Goal: Task Accomplishment & Management: Manage account settings

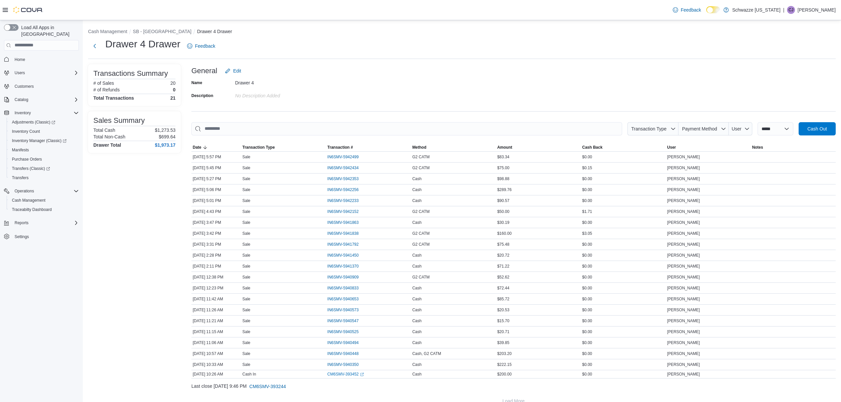
scroll to position [13, 0]
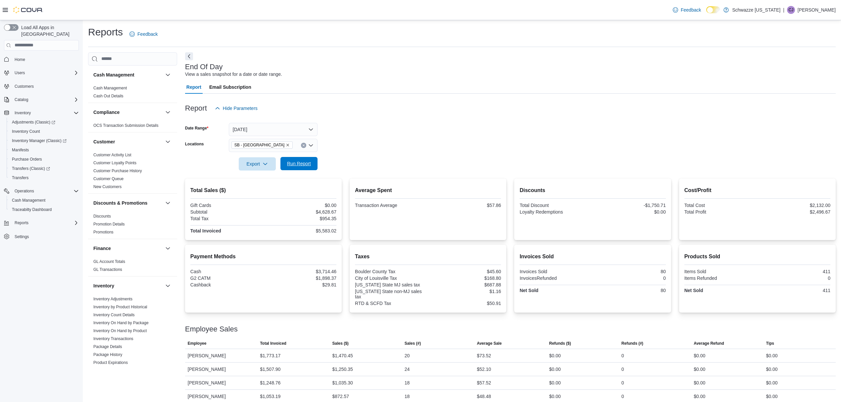
click at [298, 160] on span "Run Report" at bounding box center [298, 163] width 29 height 13
click at [289, 146] on div "SB - [GEOGRAPHIC_DATA]" at bounding box center [273, 145] width 89 height 13
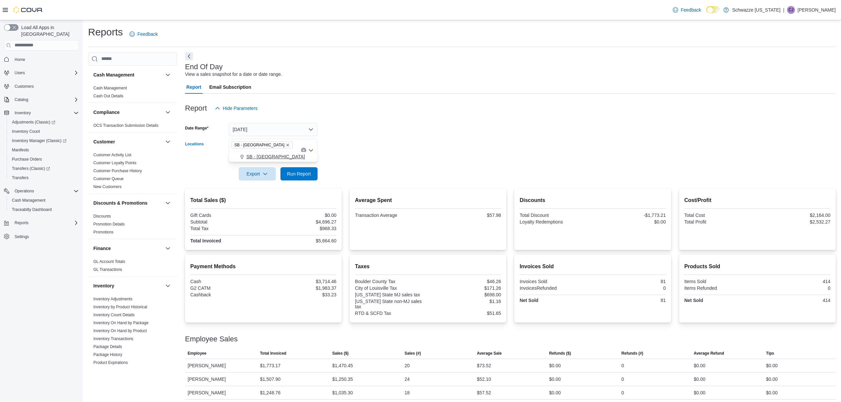
type input "***"
click at [275, 157] on span "SB - [GEOGRAPHIC_DATA]" at bounding box center [275, 156] width 59 height 7
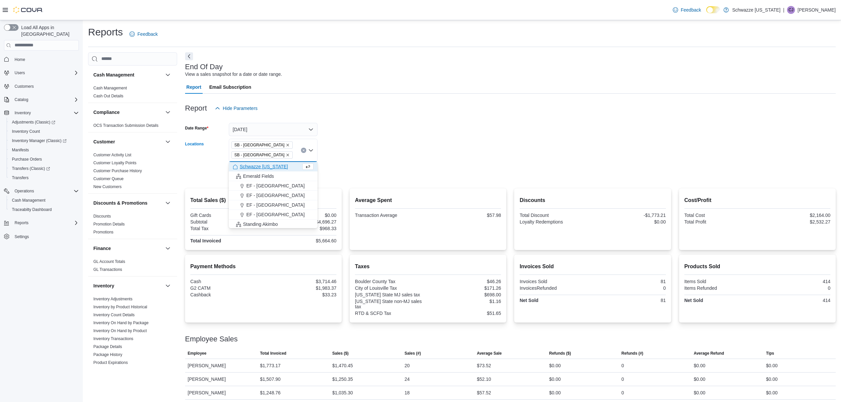
drag, startPoint x: 497, startPoint y: 207, endPoint x: 485, endPoint y: 203, distance: 12.6
click at [497, 207] on div "Average Spent Transaction Average $57.98" at bounding box center [428, 207] width 146 height 23
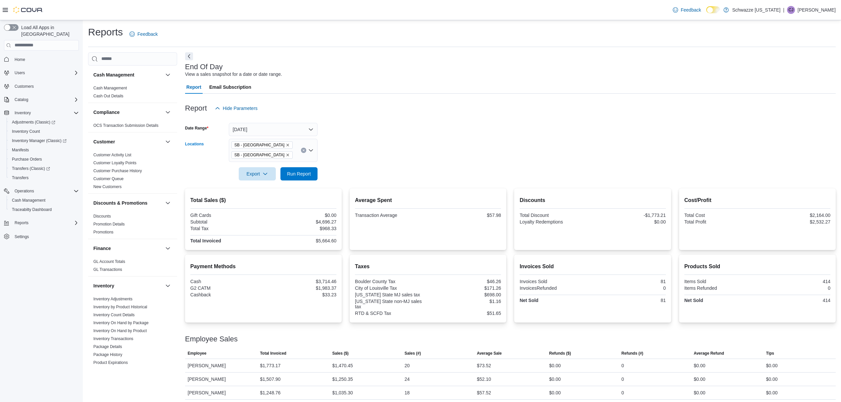
click at [286, 154] on icon "Remove SB - Louisville from selection in this group" at bounding box center [288, 155] width 4 height 4
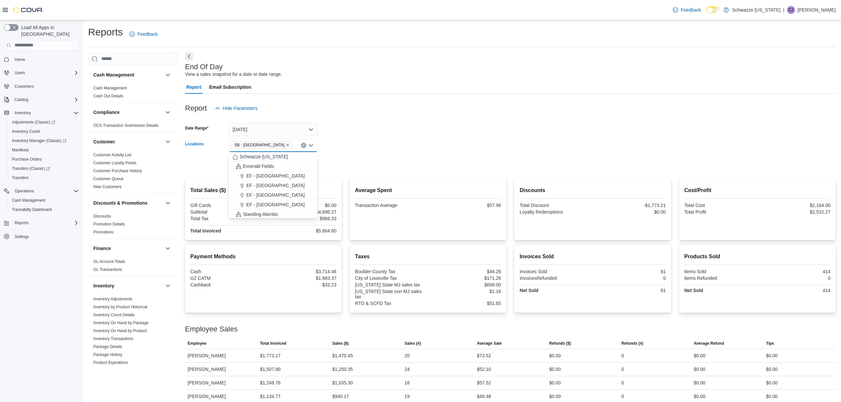
click at [334, 154] on div at bounding box center [510, 154] width 651 height 5
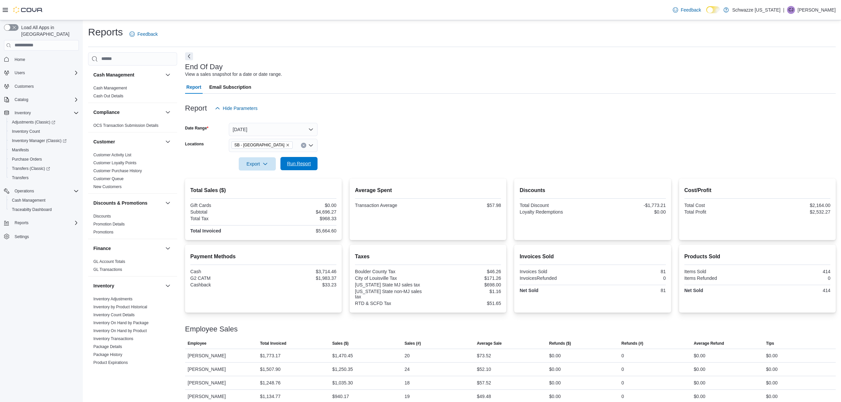
click at [296, 162] on span "Run Report" at bounding box center [299, 163] width 24 height 7
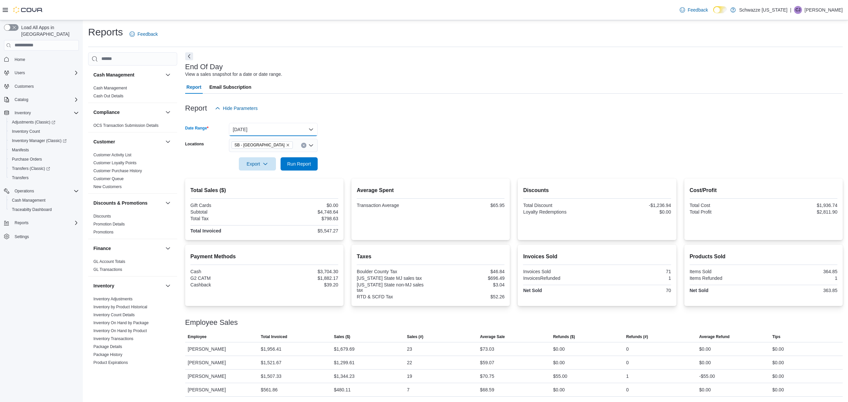
click at [274, 126] on button "[DATE]" at bounding box center [273, 129] width 89 height 13
click at [276, 172] on span "[DATE]" at bounding box center [276, 169] width 75 height 8
click at [306, 164] on span "Run Report" at bounding box center [299, 163] width 24 height 7
click at [276, 147] on div "SB - [GEOGRAPHIC_DATA]" at bounding box center [273, 145] width 89 height 13
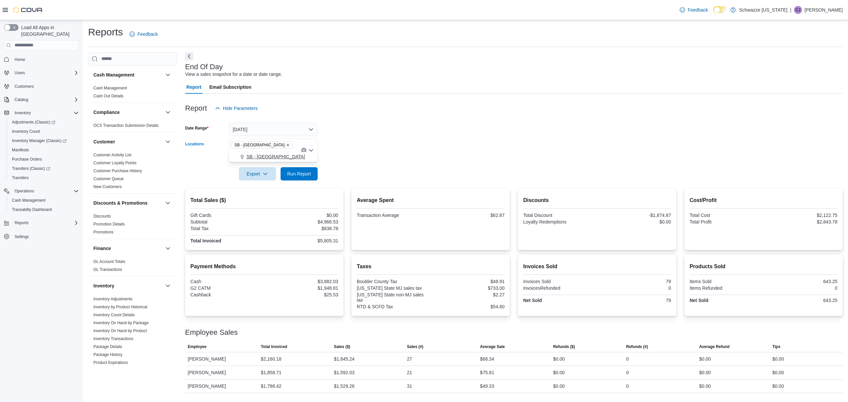
type input "***"
click at [283, 160] on button "SB - [GEOGRAPHIC_DATA]" at bounding box center [273, 157] width 89 height 10
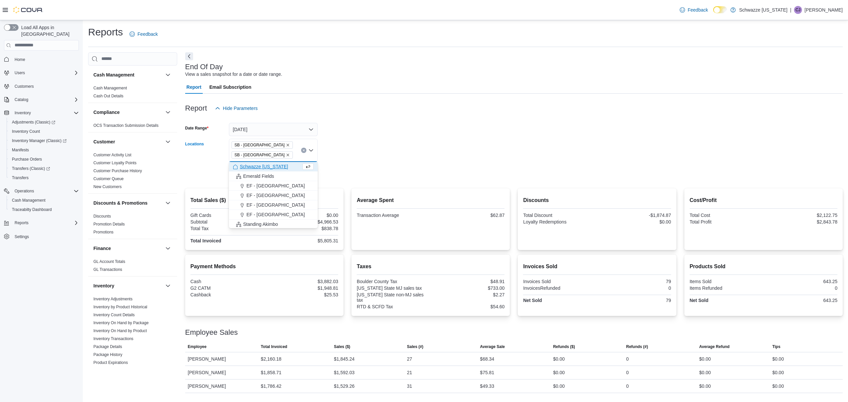
click at [286, 144] on icon "Remove SB - Longmont from selection in this group" at bounding box center [288, 145] width 4 height 4
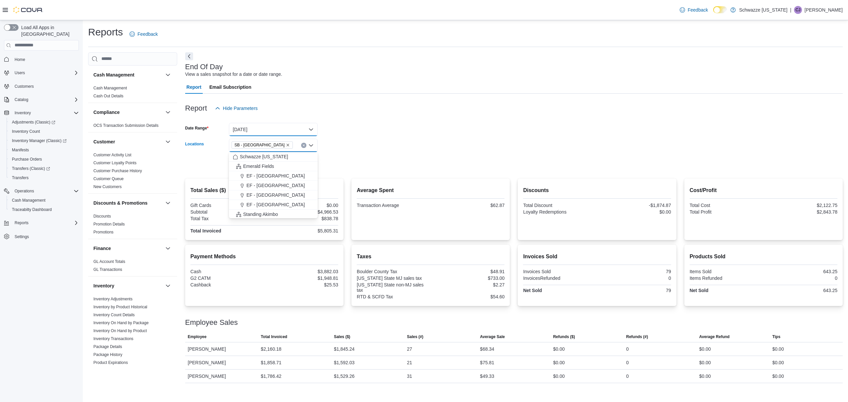
click at [276, 130] on button "[DATE]" at bounding box center [273, 129] width 89 height 13
click at [270, 161] on button "[DATE]" at bounding box center [273, 155] width 89 height 13
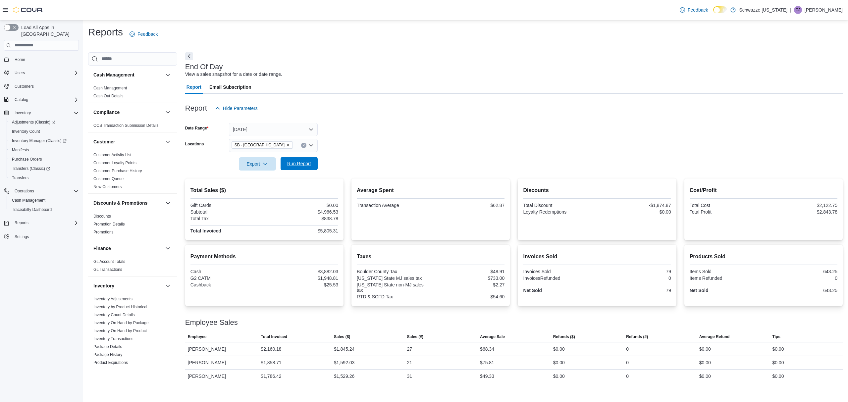
click at [302, 162] on span "Run Report" at bounding box center [299, 163] width 24 height 7
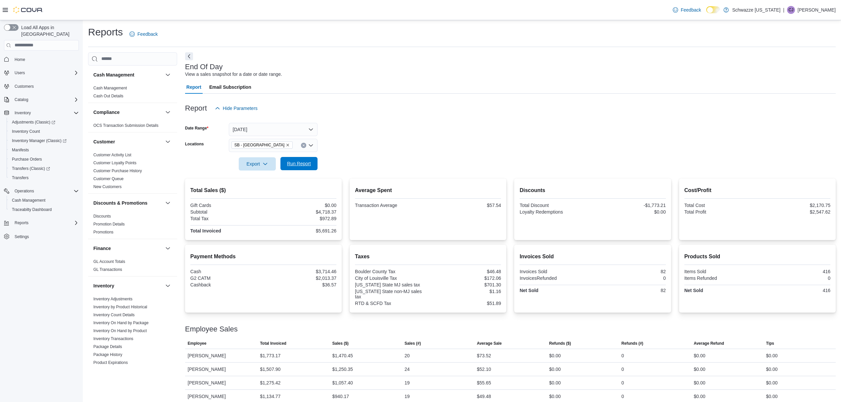
click at [307, 163] on span "Run Report" at bounding box center [299, 163] width 24 height 7
click at [316, 161] on button "Run Report" at bounding box center [298, 163] width 37 height 13
click at [294, 128] on button "[DATE]" at bounding box center [273, 129] width 89 height 13
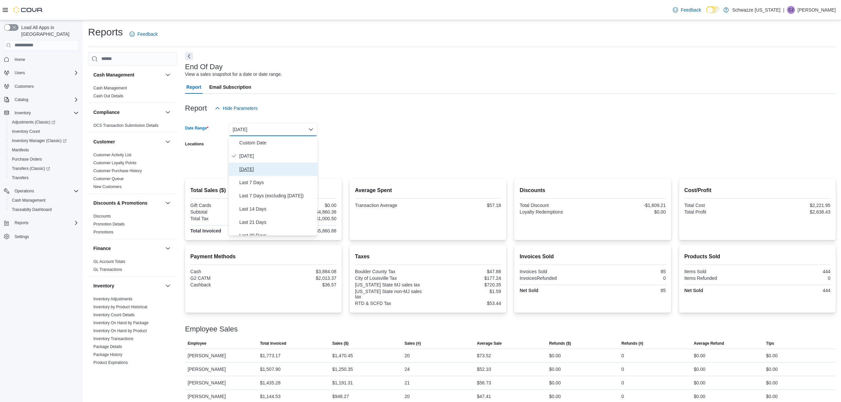
click at [287, 167] on span "[DATE]" at bounding box center [276, 169] width 75 height 8
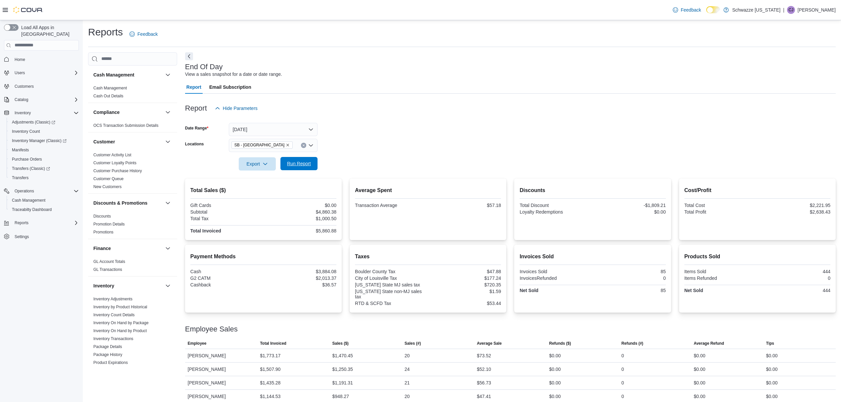
click at [288, 163] on span "Run Report" at bounding box center [299, 163] width 24 height 7
click at [299, 130] on button "[DATE]" at bounding box center [273, 129] width 89 height 13
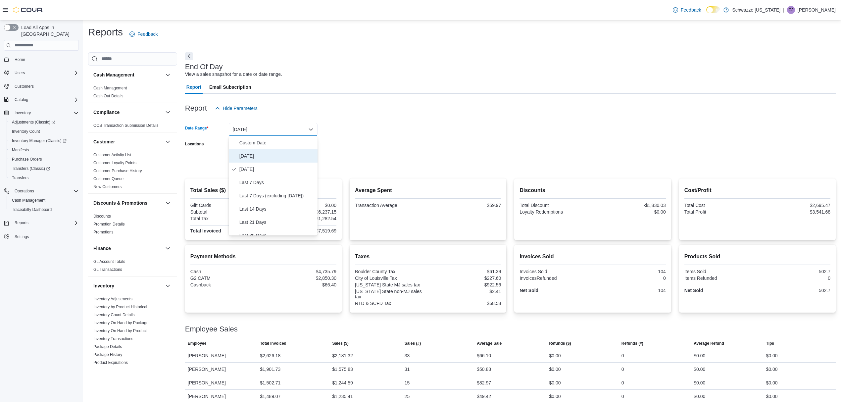
click at [297, 154] on span "[DATE]" at bounding box center [276, 156] width 75 height 8
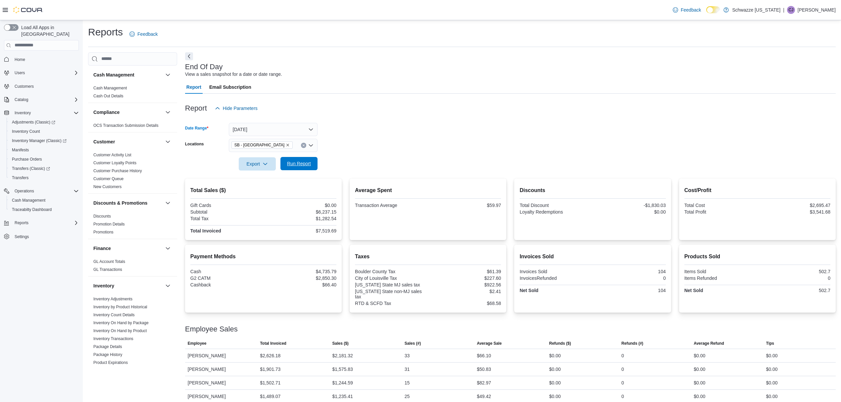
click at [302, 162] on span "Run Report" at bounding box center [299, 163] width 24 height 7
drag, startPoint x: 296, startPoint y: 158, endPoint x: 328, endPoint y: 158, distance: 32.8
click at [296, 159] on span "Run Report" at bounding box center [299, 162] width 24 height 7
click at [289, 161] on span "Run Report" at bounding box center [299, 162] width 24 height 7
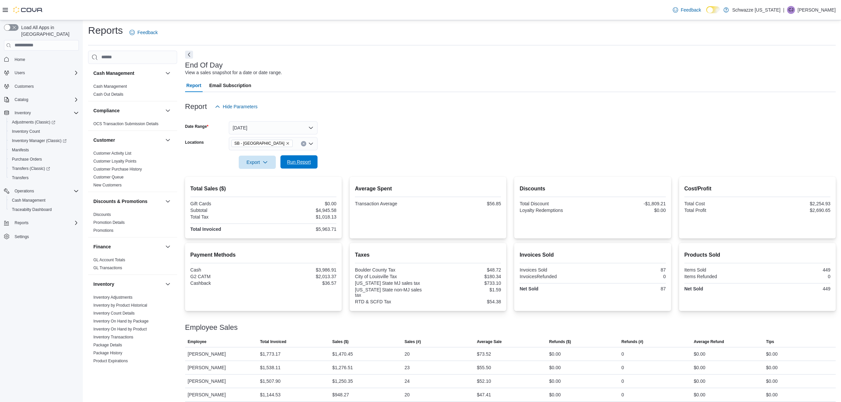
click at [305, 159] on span "Run Report" at bounding box center [299, 162] width 24 height 7
click at [38, 198] on span "Cash Management" at bounding box center [28, 200] width 33 height 5
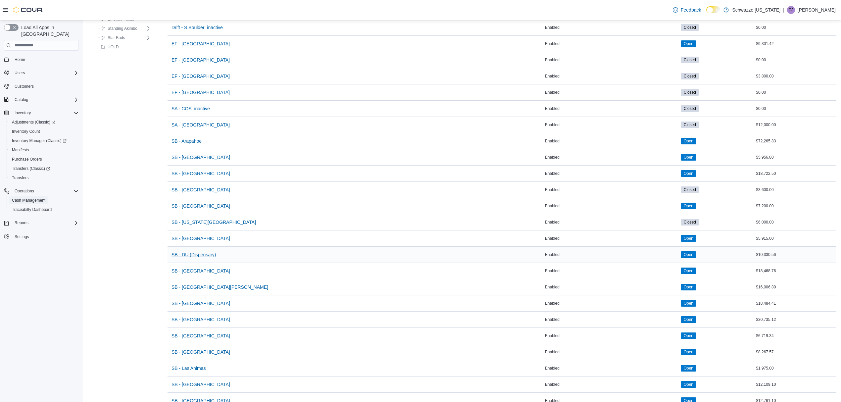
scroll to position [88, 0]
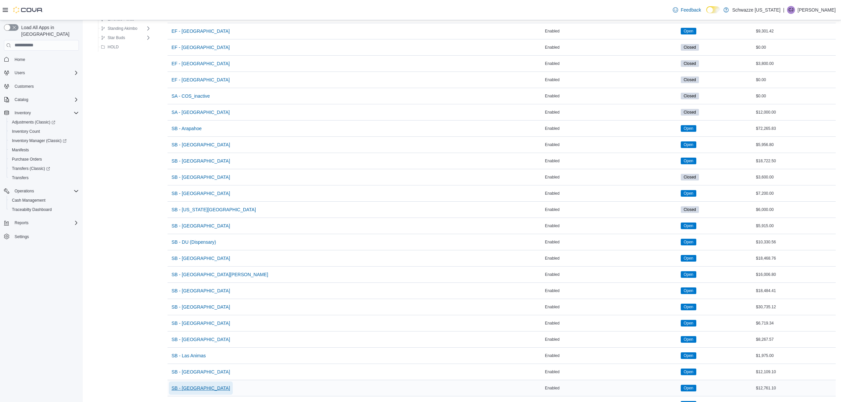
click at [195, 390] on span "SB - [GEOGRAPHIC_DATA]" at bounding box center [201, 388] width 59 height 7
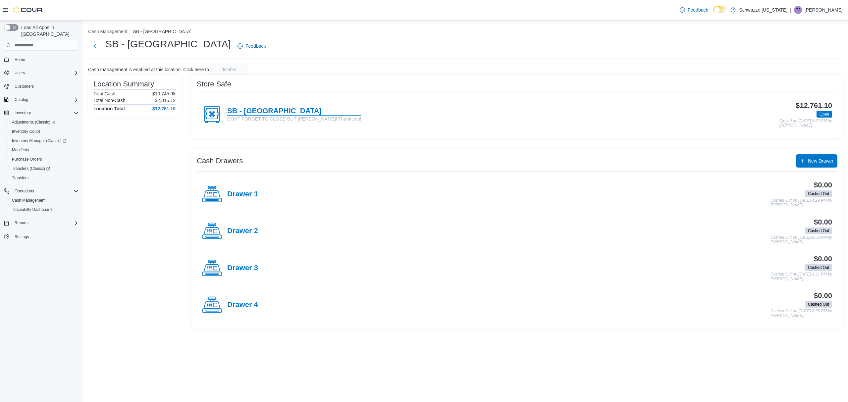
click at [271, 111] on h4 "SB - [GEOGRAPHIC_DATA]" at bounding box center [294, 111] width 134 height 9
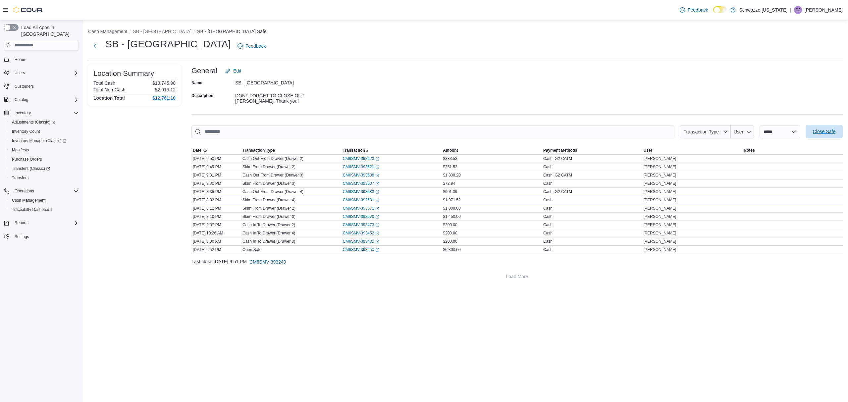
click at [811, 130] on span "Close Safe" at bounding box center [823, 131] width 29 height 13
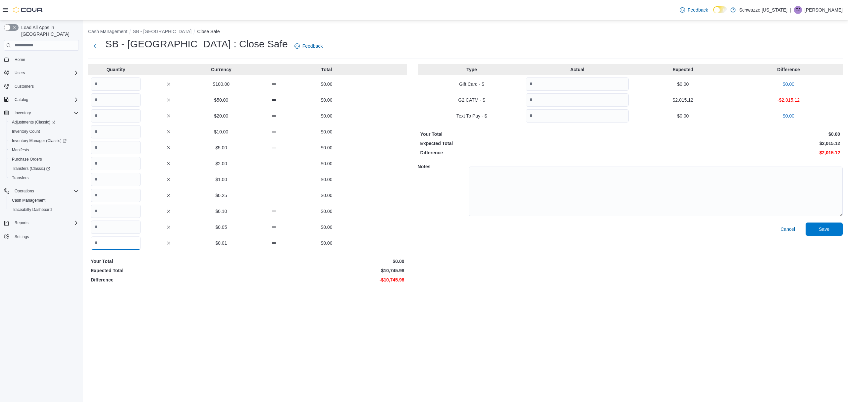
click at [128, 243] on input "Quantity" at bounding box center [116, 242] width 50 height 13
type input "**"
click at [126, 176] on input "Quantity" at bounding box center [116, 179] width 50 height 13
type input "*****"
click at [579, 101] on input "Quantity" at bounding box center [576, 99] width 103 height 13
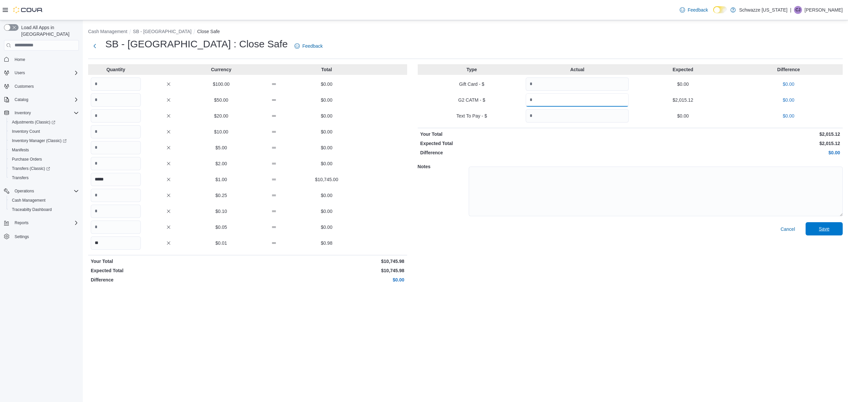
type input "*******"
click at [829, 228] on span "Save" at bounding box center [823, 228] width 29 height 13
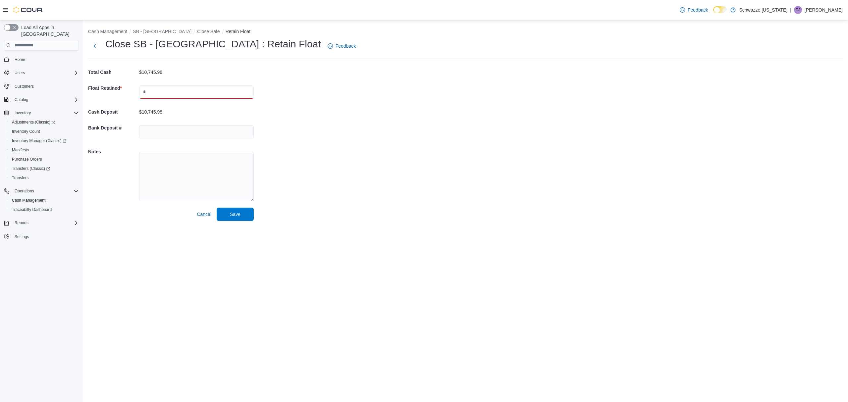
click at [198, 96] on input "text" at bounding box center [196, 91] width 115 height 13
type input "****"
click at [176, 129] on input "text" at bounding box center [196, 131] width 115 height 13
type input "**********"
click at [217, 208] on button "Save" at bounding box center [235, 214] width 37 height 13
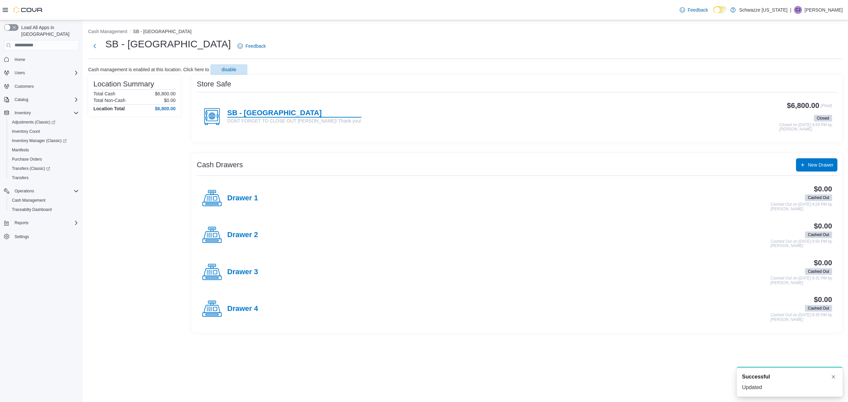
click at [269, 115] on h4 "SB - [GEOGRAPHIC_DATA]" at bounding box center [294, 113] width 134 height 9
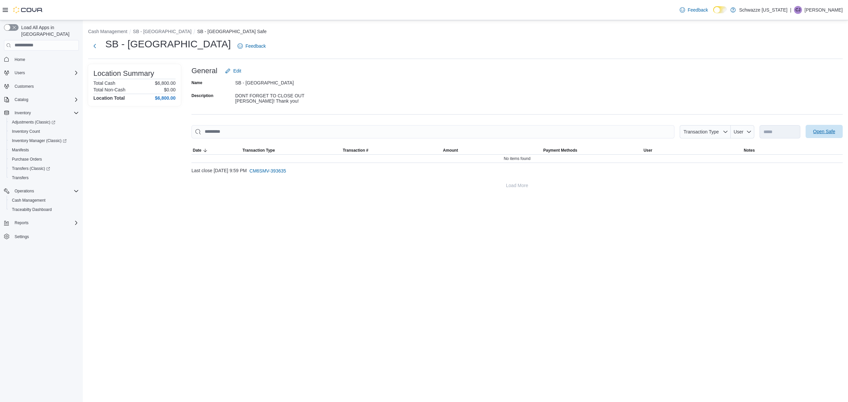
click at [830, 129] on span "Open Safe" at bounding box center [824, 131] width 22 height 7
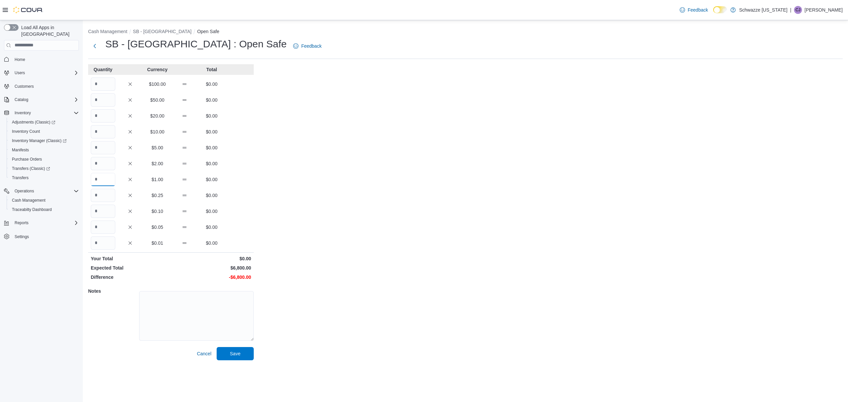
click at [106, 181] on input "Quantity" at bounding box center [103, 179] width 25 height 13
type input "****"
click at [246, 354] on span "Save" at bounding box center [235, 353] width 29 height 13
